Goal: Find contact information: Find contact information

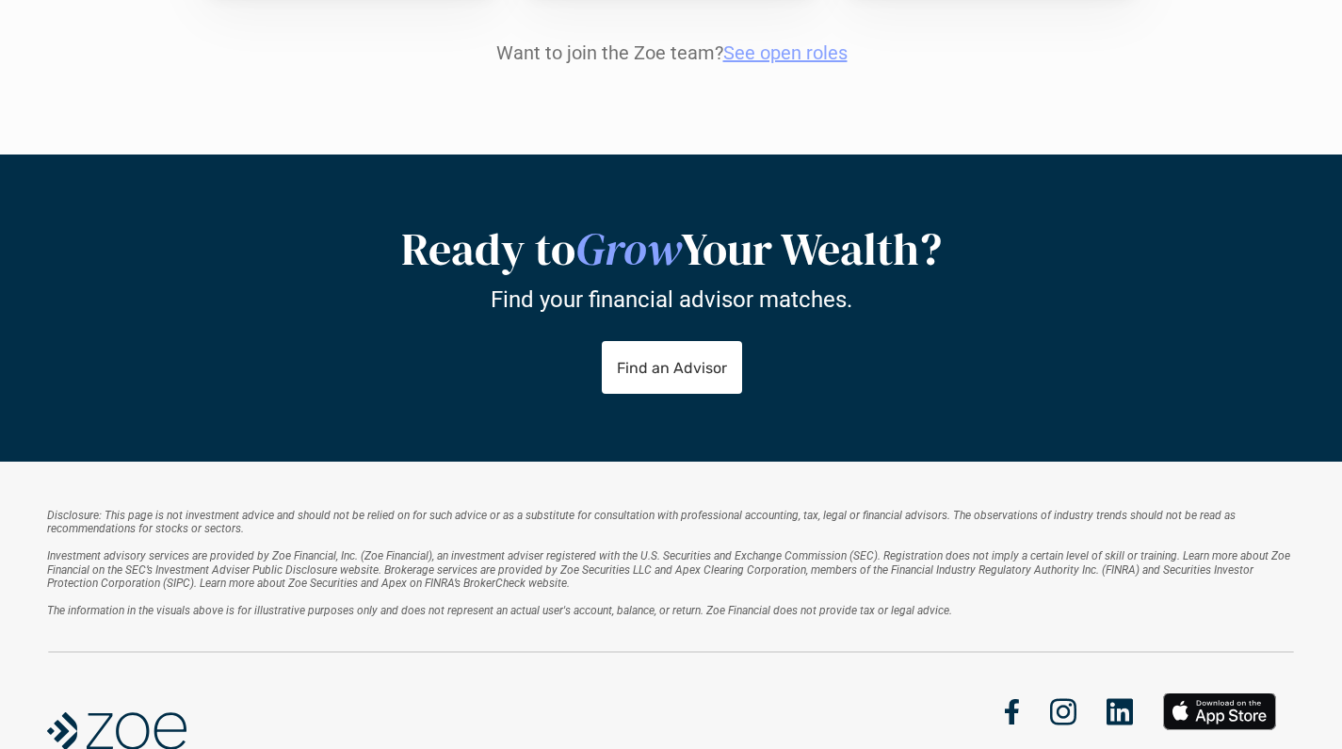
scroll to position [2478, 0]
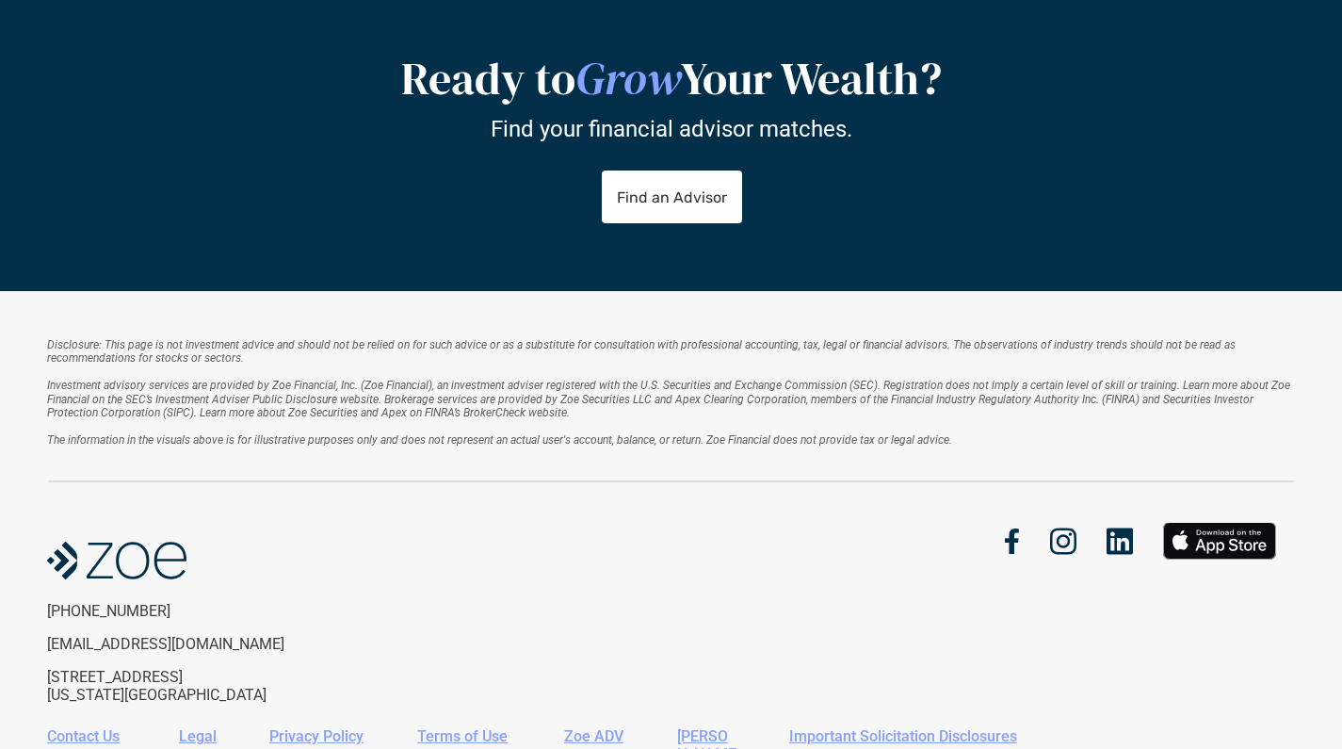
click at [101, 727] on div "Contact Us" at bounding box center [86, 740] width 79 height 26
click at [105, 727] on link "Contact Us" at bounding box center [83, 736] width 73 height 18
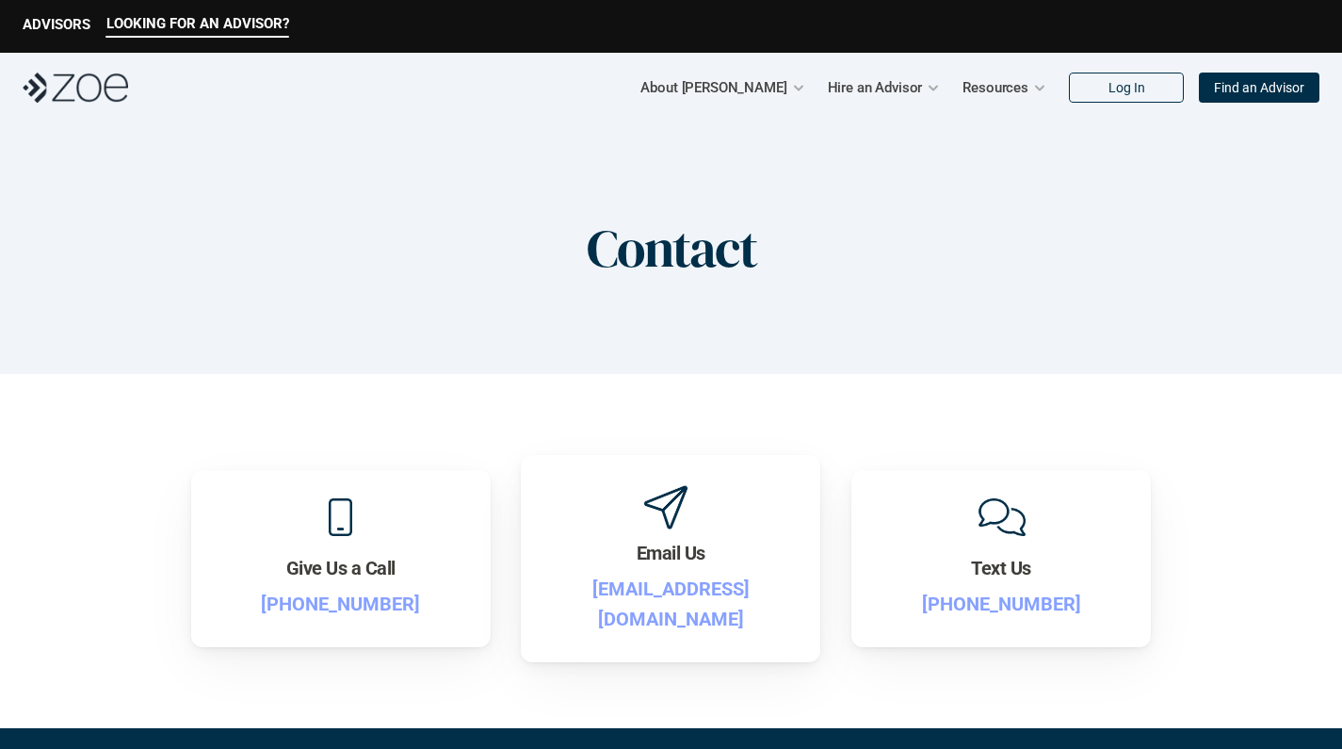
click at [426, 237] on div "Contact" at bounding box center [671, 248] width 1342 height 252
click at [88, 91] on img at bounding box center [76, 88] width 106 height 30
